Goal: Information Seeking & Learning: Find specific page/section

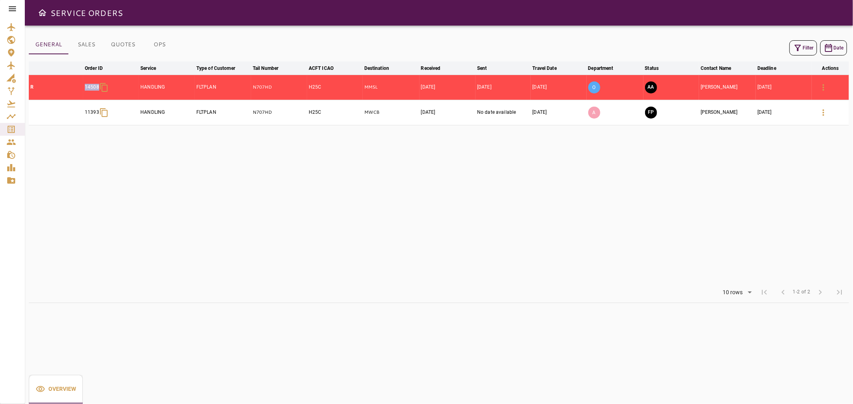
click at [13, 5] on icon at bounding box center [13, 9] width 10 height 10
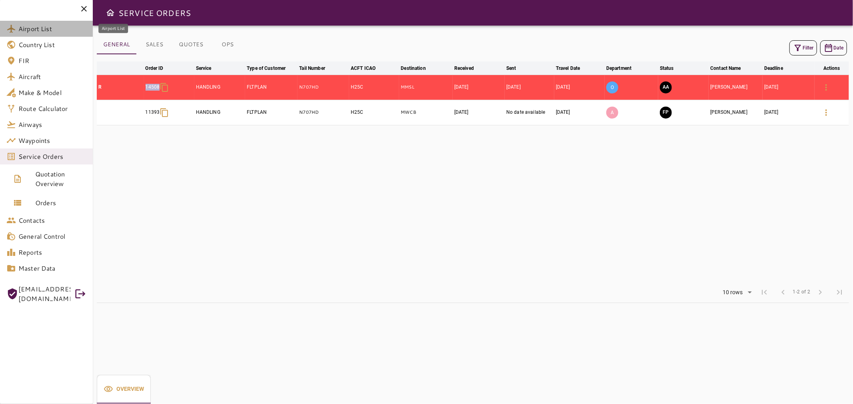
click at [28, 30] on span "Airport List" at bounding box center [52, 29] width 68 height 10
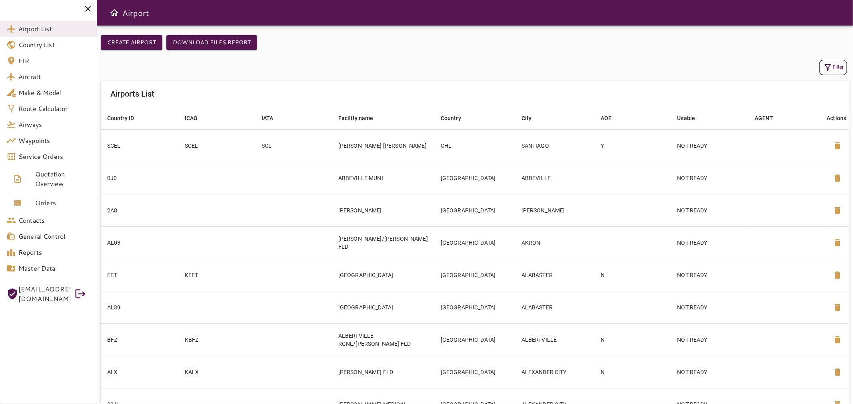
click at [88, 9] on icon at bounding box center [88, 9] width 10 height 10
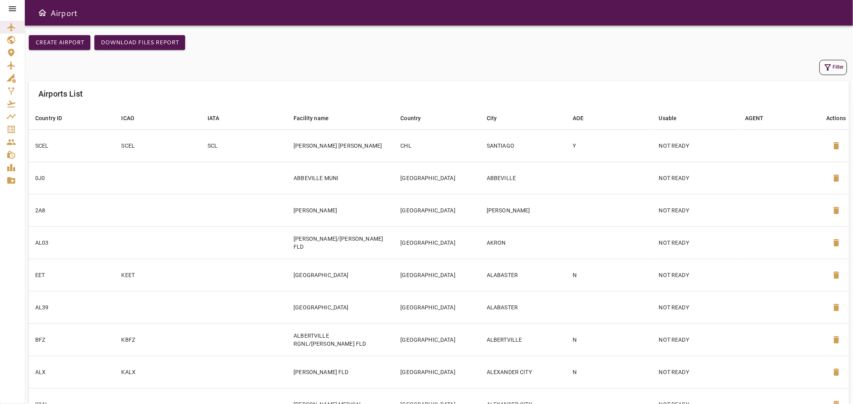
click at [13, 6] on icon at bounding box center [13, 9] width 10 height 10
click at [224, 13] on div "Airport" at bounding box center [439, 13] width 828 height 26
click at [12, 6] on icon at bounding box center [12, 8] width 7 height 5
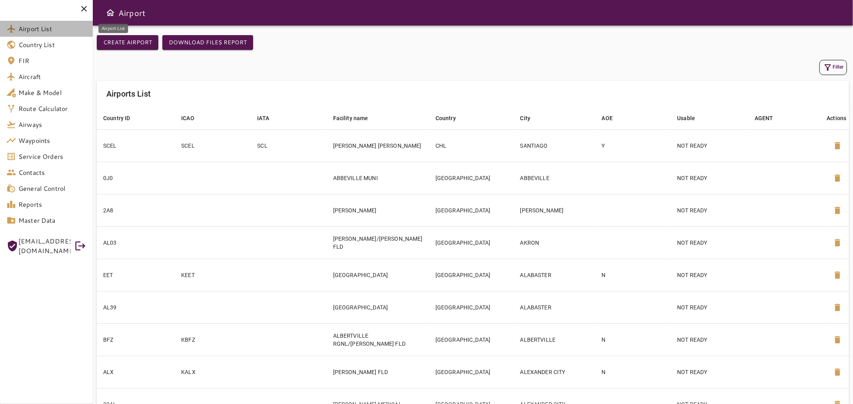
click at [31, 34] on link "Airport List" at bounding box center [46, 29] width 93 height 16
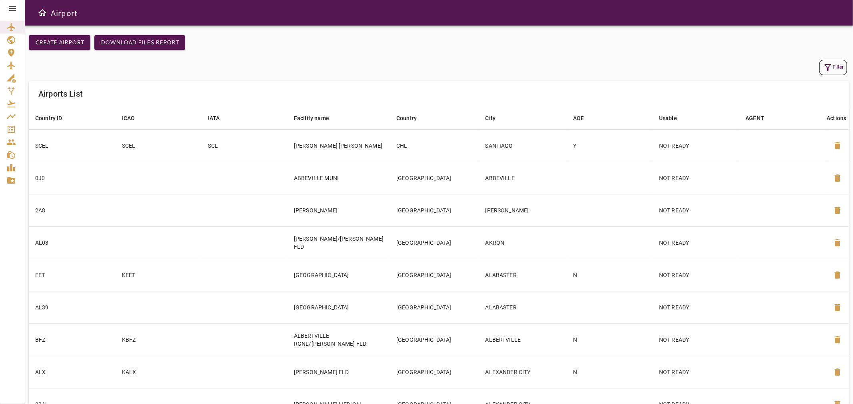
drag, startPoint x: 139, startPoint y: 0, endPoint x: 159, endPoint y: 33, distance: 38.5
click at [159, 34] on div "Create airport Download Files Report Filter Airports List Country ID arrow_down…" at bounding box center [439, 215] width 828 height 379
click at [833, 71] on button "Filter" at bounding box center [833, 67] width 28 height 15
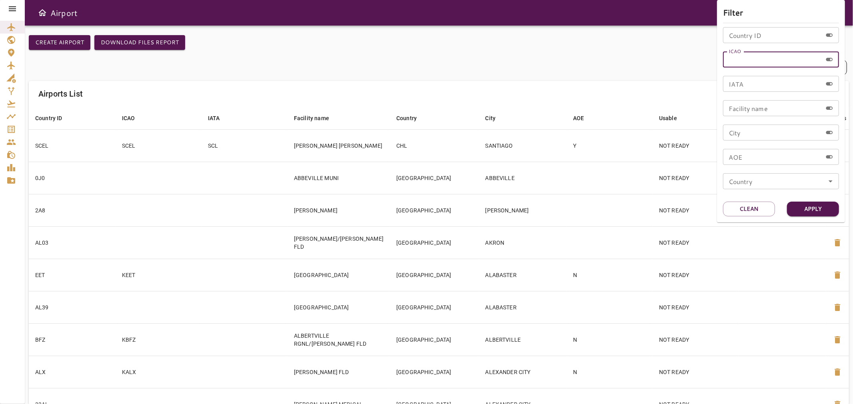
click at [743, 62] on input "ICAO" at bounding box center [772, 60] width 99 height 16
type input "****"
click at [814, 206] on button "Apply" at bounding box center [813, 209] width 52 height 15
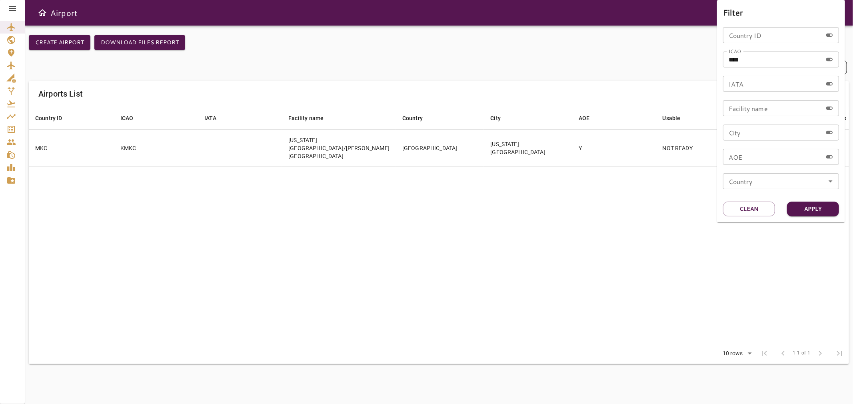
click at [570, 183] on div at bounding box center [426, 202] width 853 height 404
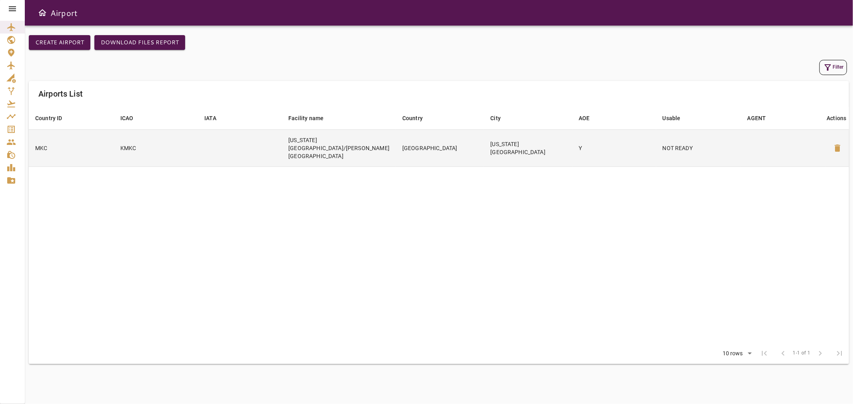
click at [585, 147] on td "Y" at bounding box center [614, 148] width 84 height 37
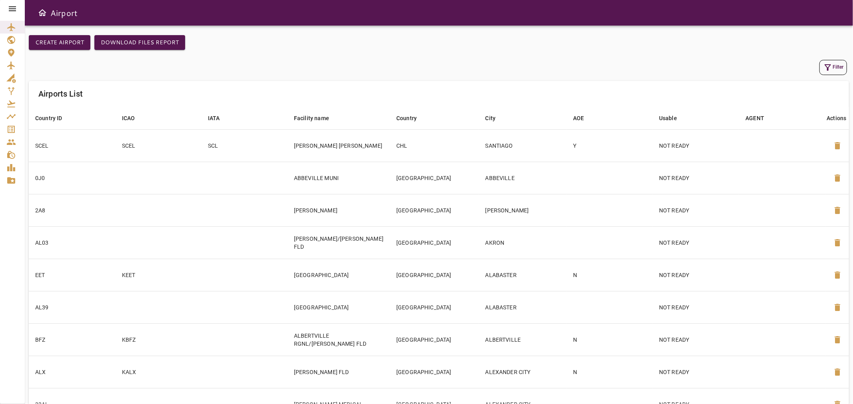
click at [828, 67] on icon "button" at bounding box center [827, 67] width 6 height 6
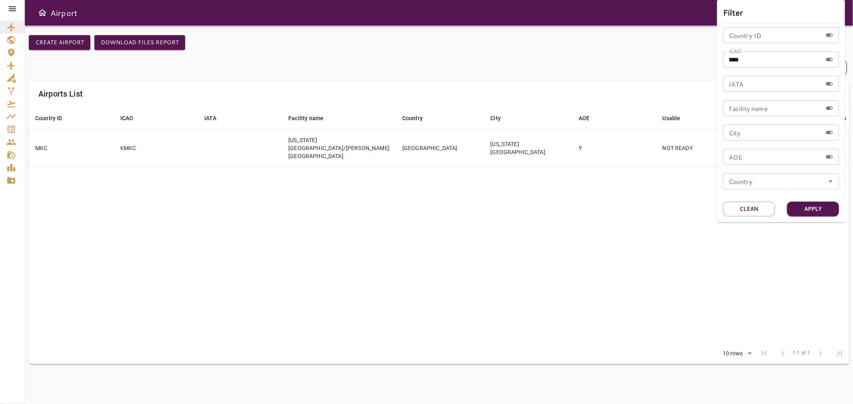
click at [331, 185] on div at bounding box center [426, 202] width 853 height 404
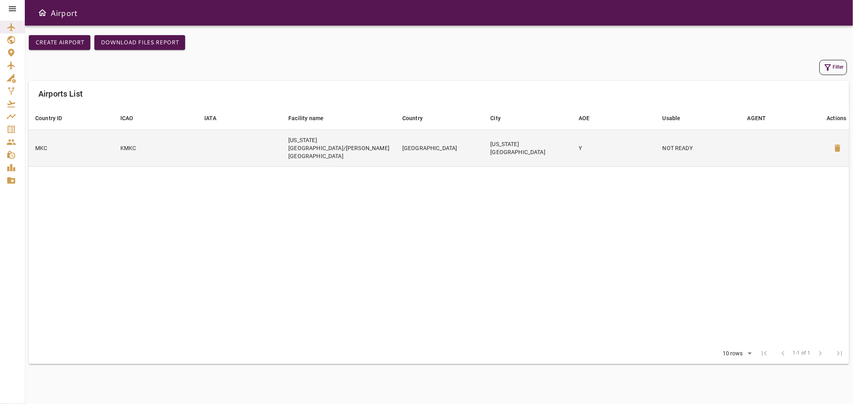
click at [212, 151] on td at bounding box center [240, 148] width 84 height 37
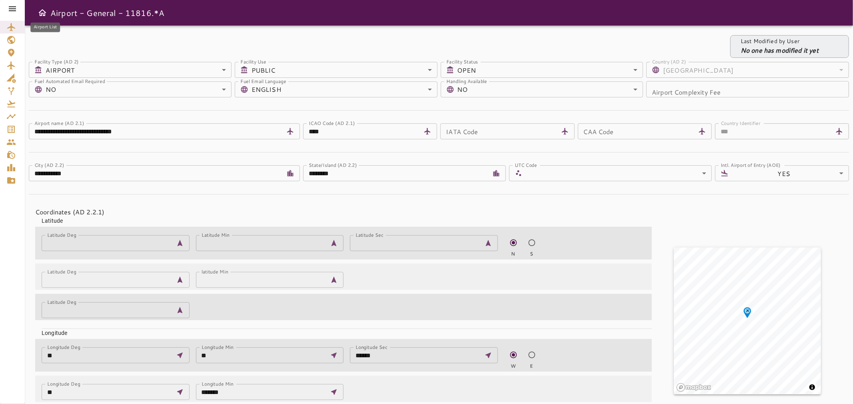
click at [12, 24] on icon "Airport List" at bounding box center [11, 27] width 10 height 10
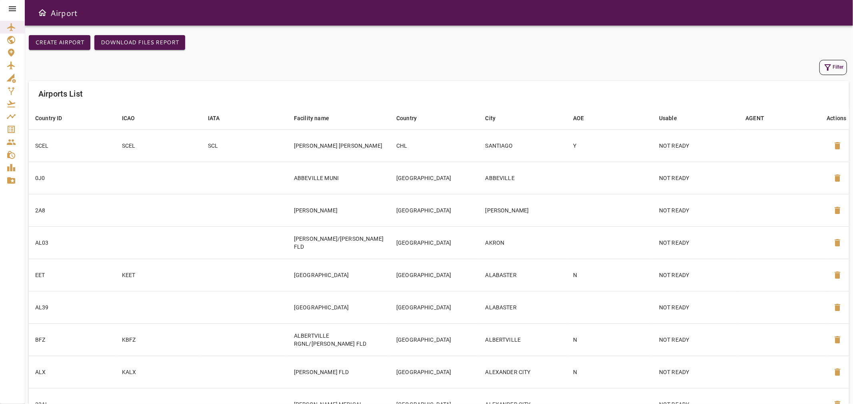
click at [825, 69] on icon "button" at bounding box center [828, 68] width 10 height 10
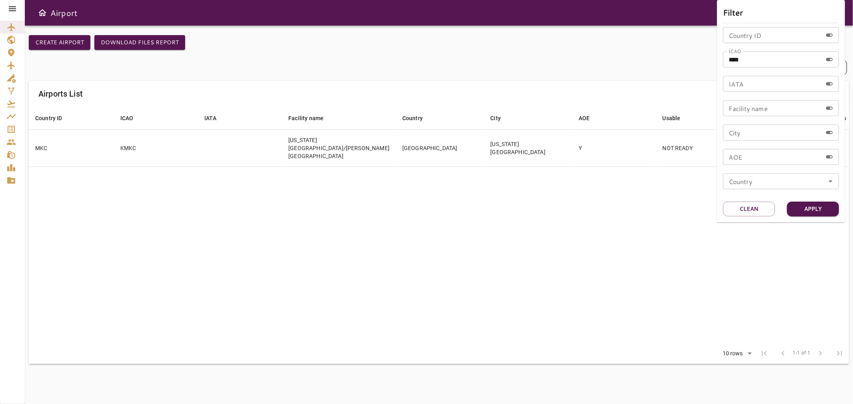
click at [243, 148] on div at bounding box center [426, 202] width 853 height 404
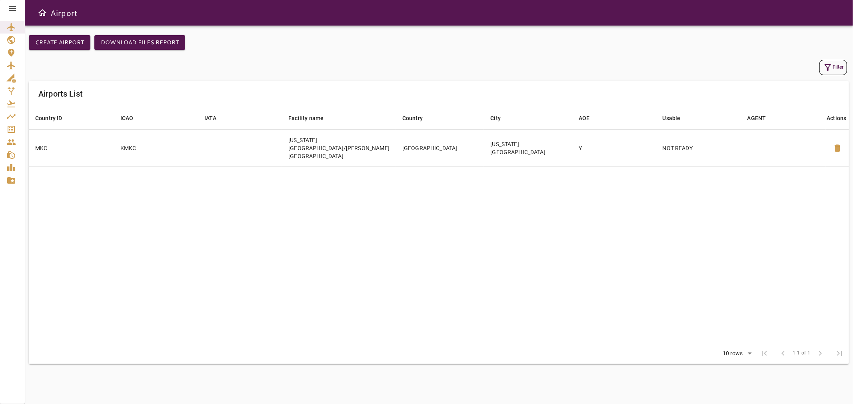
click at [243, 148] on td at bounding box center [240, 148] width 84 height 37
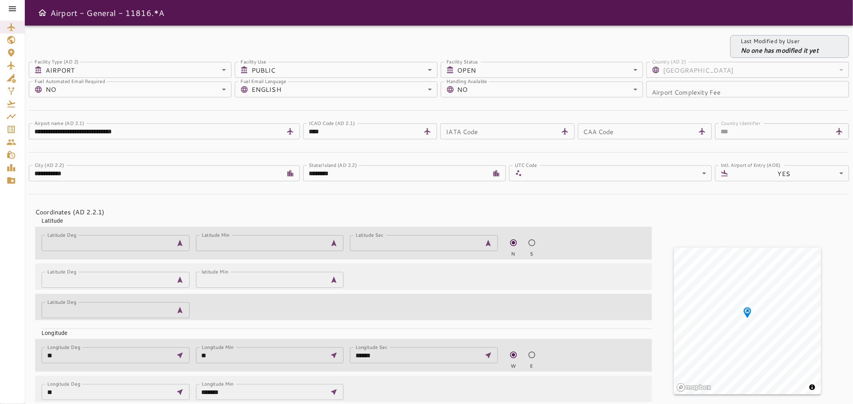
click at [10, 8] on icon at bounding box center [12, 8] width 7 height 5
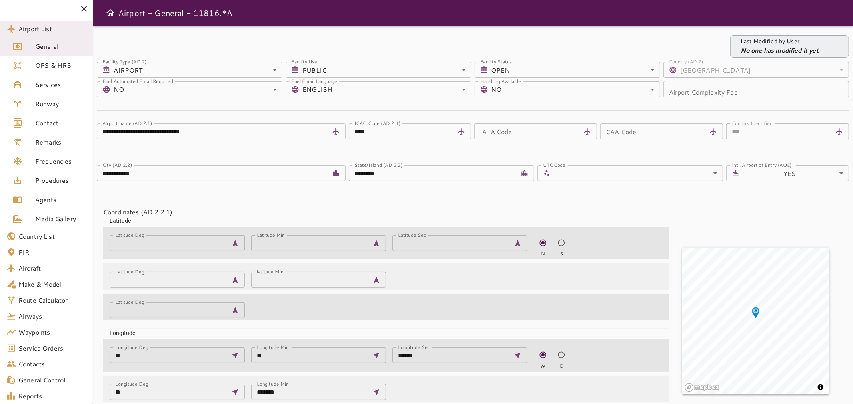
click at [84, 6] on icon at bounding box center [84, 9] width 10 height 10
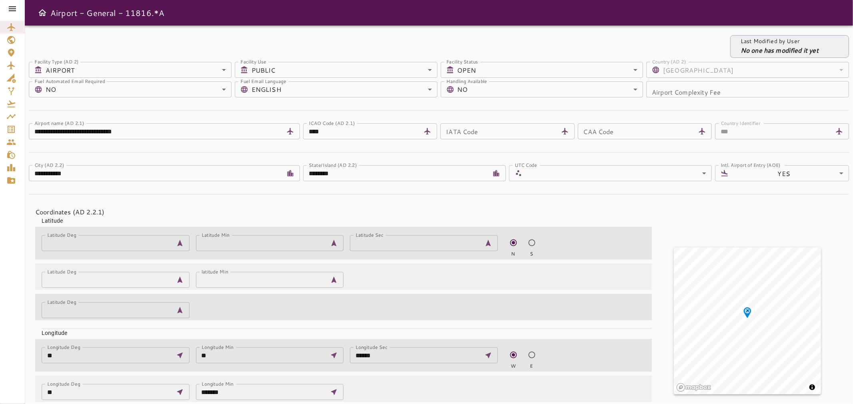
click at [14, 9] on icon at bounding box center [12, 8] width 7 height 5
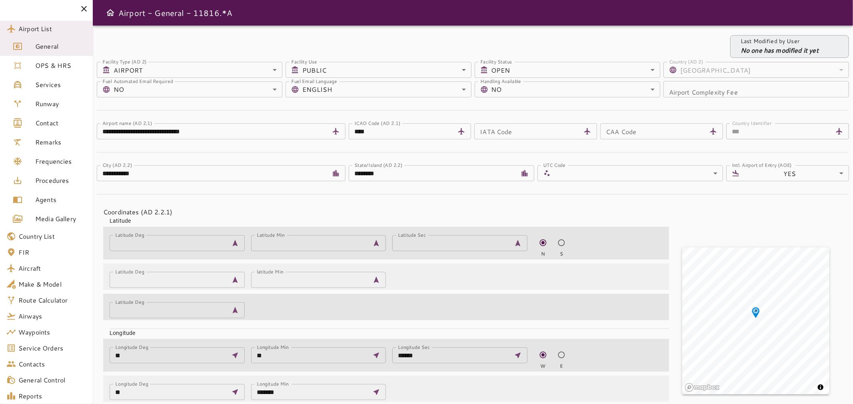
click at [84, 7] on icon at bounding box center [84, 9] width 10 height 10
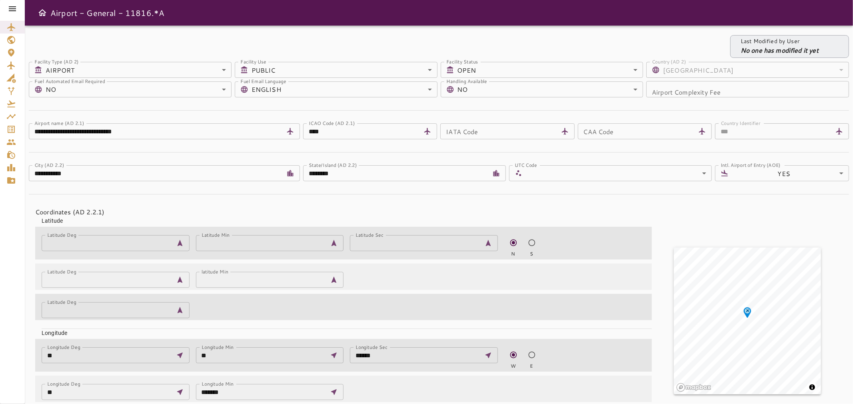
click at [14, 7] on icon at bounding box center [12, 8] width 7 height 5
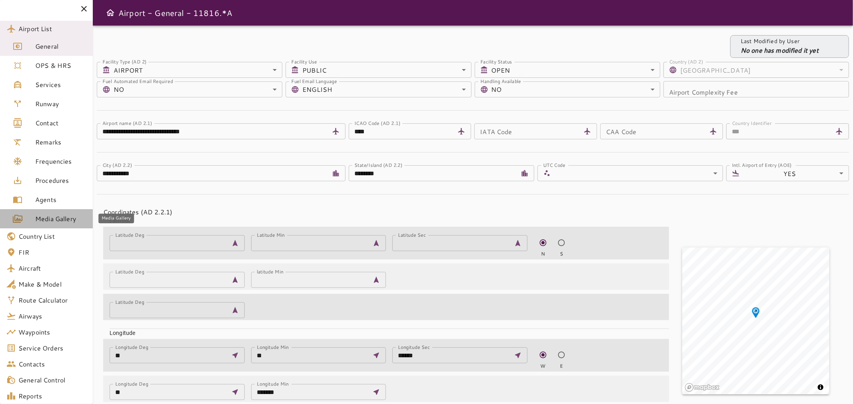
click at [47, 215] on span "Media Gallery" at bounding box center [60, 219] width 51 height 10
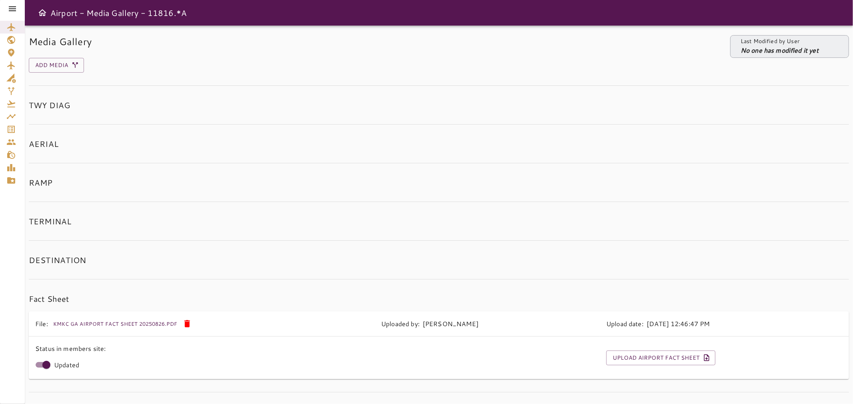
click at [480, 367] on td at bounding box center [487, 358] width 225 height 43
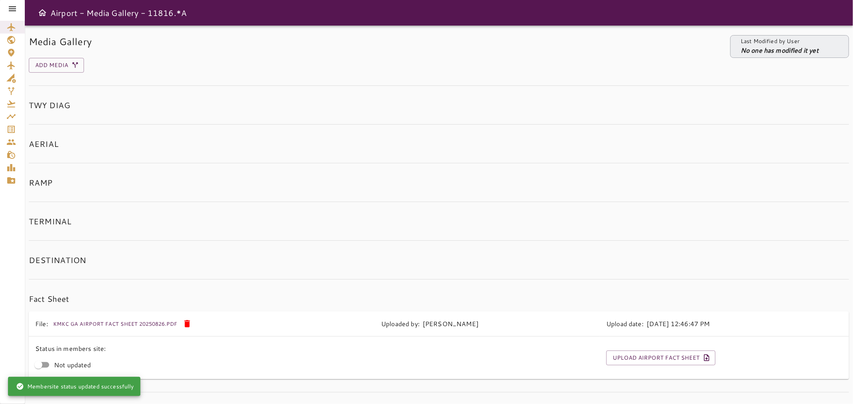
click at [772, 105] on h6 "TWY DIAG" at bounding box center [439, 105] width 820 height 13
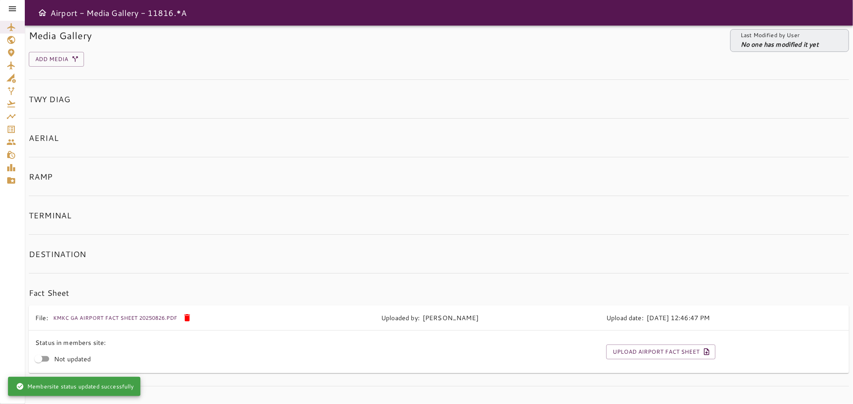
scroll to position [11, 0]
